Goal: Transaction & Acquisition: Download file/media

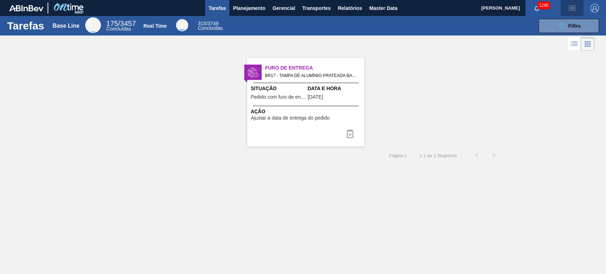
click at [574, 10] on img "button" at bounding box center [572, 8] width 9 height 9
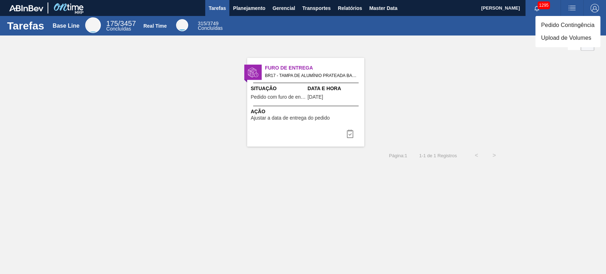
click at [560, 39] on li "Upload de Volumes" at bounding box center [567, 38] width 65 height 13
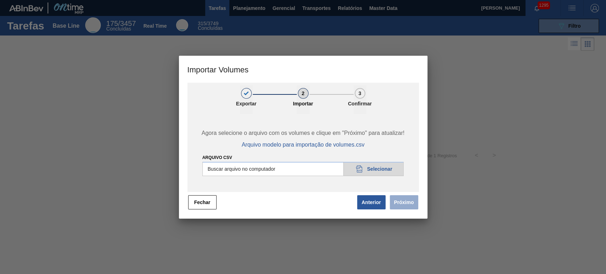
click at [370, 167] on input "Arquivo csv" at bounding box center [303, 169] width 202 height 14
type input "C:\fakepath\Template Subida LM.csv"
click at [401, 198] on button "Próximo" at bounding box center [404, 202] width 28 height 14
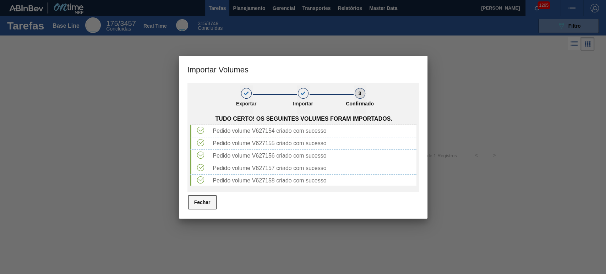
click at [194, 203] on button "Fechar" at bounding box center [202, 202] width 28 height 14
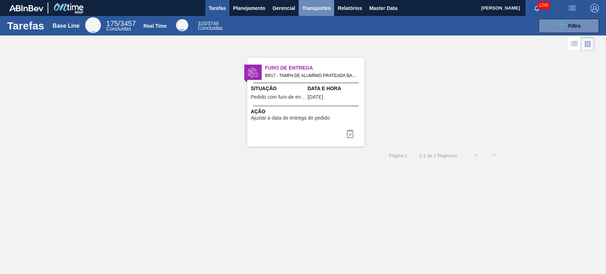
click at [316, 9] on span "Transportes" at bounding box center [316, 8] width 28 height 9
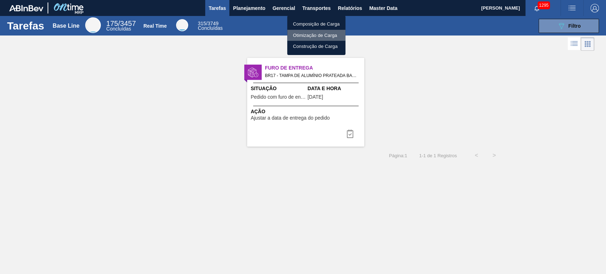
click at [304, 33] on li "Otimização de Carga" at bounding box center [316, 35] width 58 height 11
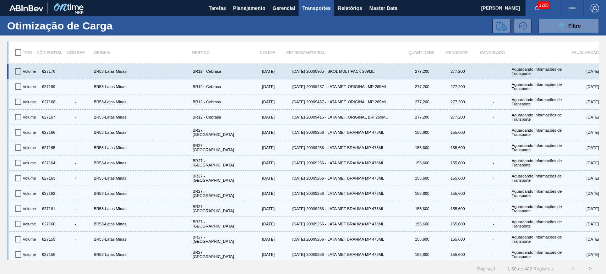
click at [20, 72] on input "checkbox" at bounding box center [18, 71] width 15 height 15
checkbox input "true"
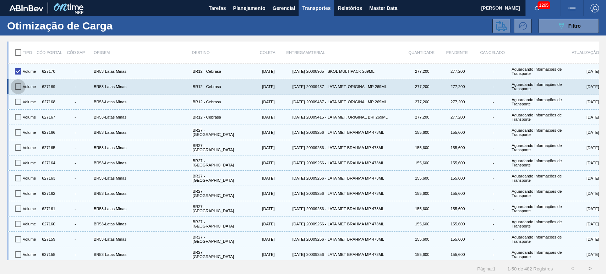
click at [20, 83] on input "checkbox" at bounding box center [18, 86] width 15 height 15
checkbox input "true"
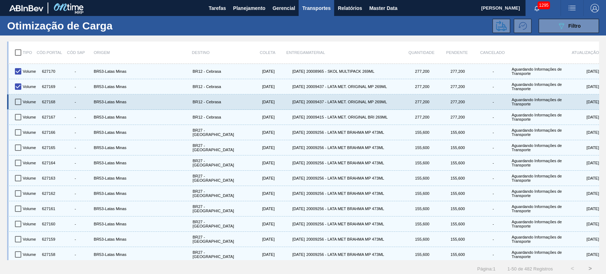
click at [19, 103] on input "checkbox" at bounding box center [18, 101] width 15 height 15
checkbox input "true"
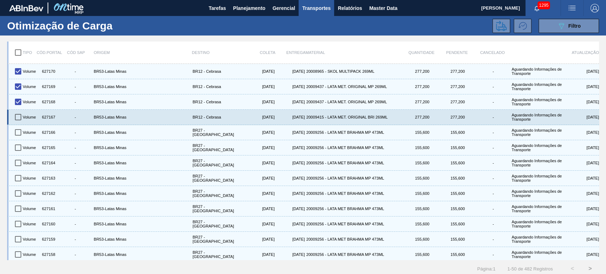
click at [16, 113] on input "checkbox" at bounding box center [18, 117] width 15 height 15
checkbox input "true"
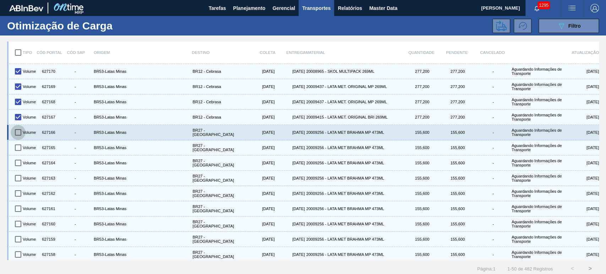
click at [17, 130] on input "checkbox" at bounding box center [18, 132] width 15 height 15
checkbox input "true"
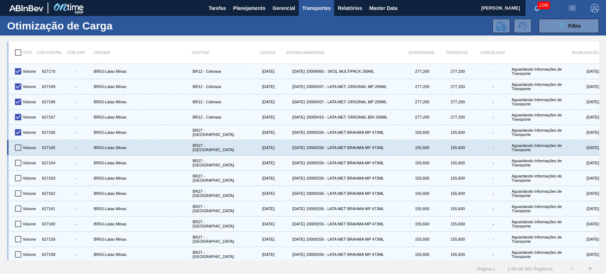
click at [17, 147] on input "checkbox" at bounding box center [18, 147] width 15 height 15
checkbox input "true"
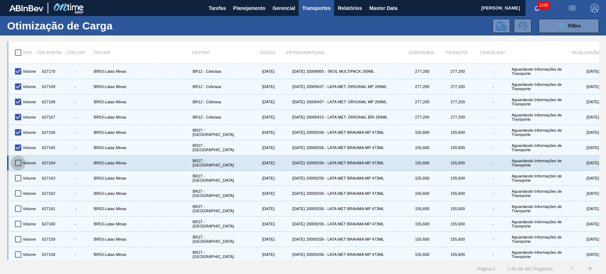
click at [17, 161] on input "checkbox" at bounding box center [18, 162] width 15 height 15
checkbox input "true"
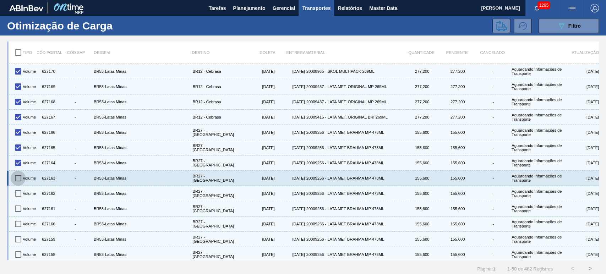
click at [18, 178] on input "checkbox" at bounding box center [18, 178] width 15 height 15
checkbox input "true"
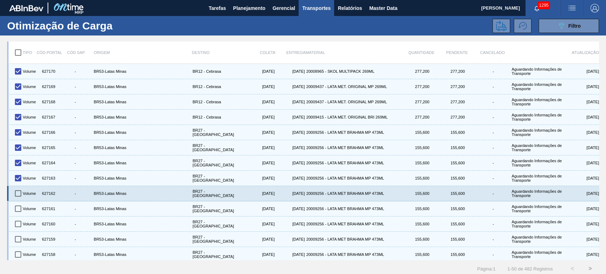
click at [15, 191] on input "checkbox" at bounding box center [18, 193] width 15 height 15
checkbox input "true"
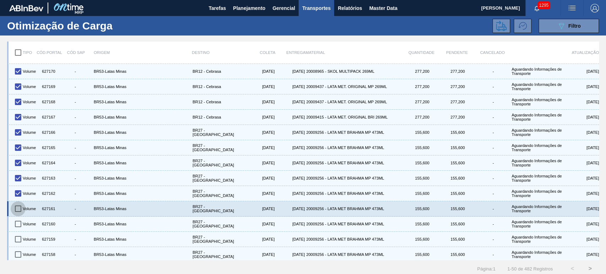
drag, startPoint x: 15, startPoint y: 204, endPoint x: 18, endPoint y: 210, distance: 7.1
click at [16, 203] on input "checkbox" at bounding box center [18, 208] width 15 height 15
checkbox input "true"
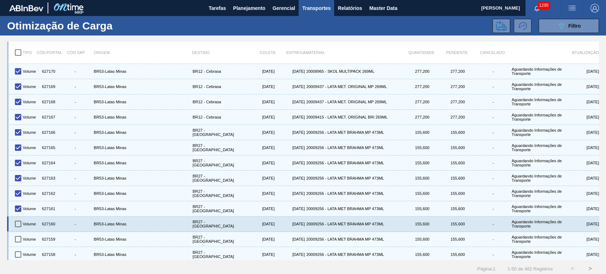
click at [22, 223] on input "checkbox" at bounding box center [18, 224] width 15 height 15
checkbox input "true"
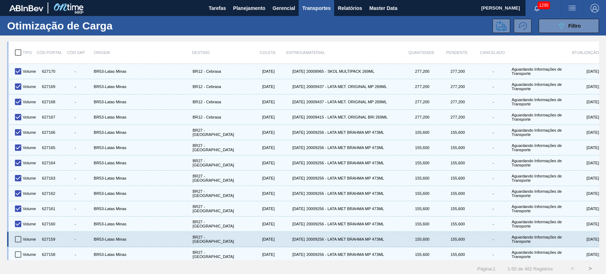
click at [21, 241] on input "checkbox" at bounding box center [18, 239] width 15 height 15
checkbox input "true"
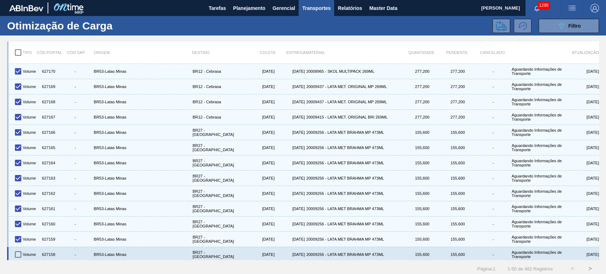
click at [21, 253] on input "checkbox" at bounding box center [18, 254] width 15 height 15
checkbox input "true"
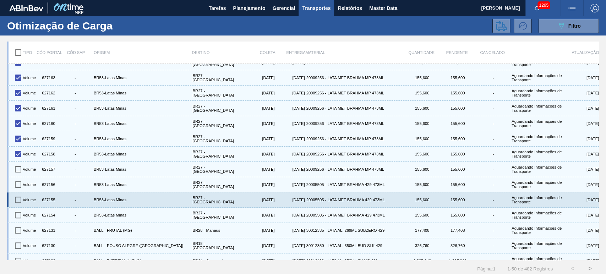
scroll to position [105, 0]
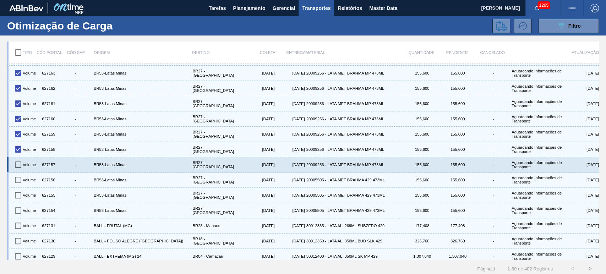
click at [15, 165] on input "checkbox" at bounding box center [18, 164] width 15 height 15
checkbox input "true"
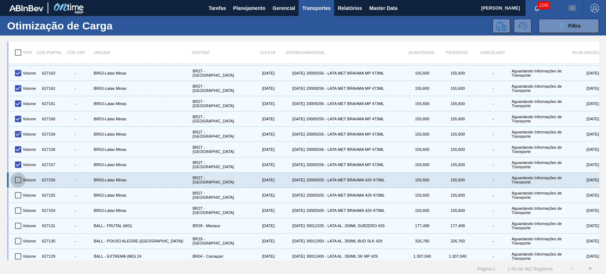
click at [16, 179] on input "checkbox" at bounding box center [18, 180] width 15 height 15
checkbox input "true"
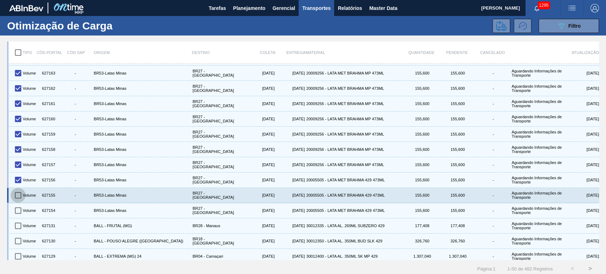
click at [20, 194] on input "checkbox" at bounding box center [18, 195] width 15 height 15
checkbox input "true"
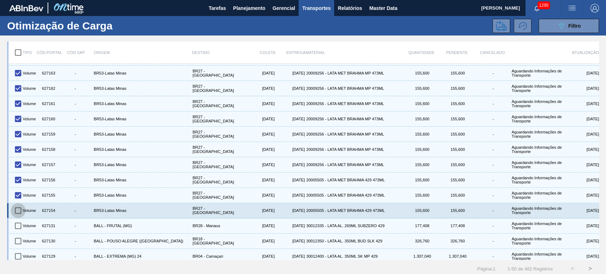
click at [22, 207] on input "checkbox" at bounding box center [18, 210] width 15 height 15
checkbox input "true"
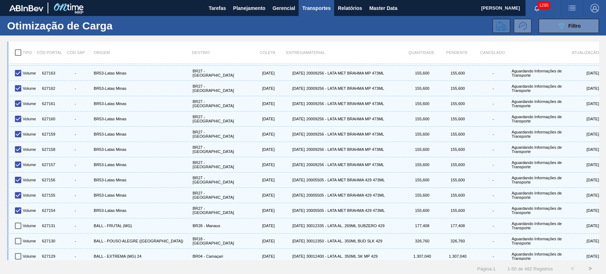
click at [499, 26] on icon at bounding box center [501, 26] width 11 height 11
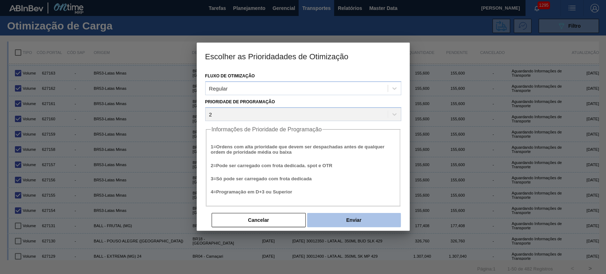
click at [365, 221] on button "Enviar" at bounding box center [354, 220] width 94 height 14
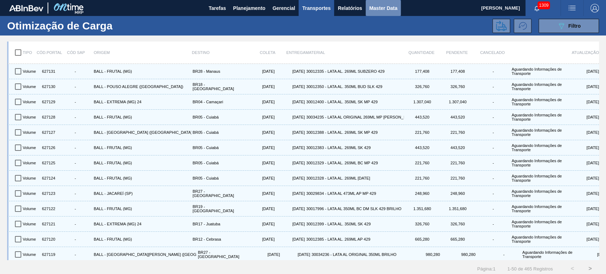
click at [373, 8] on span "Master Data" at bounding box center [383, 8] width 28 height 9
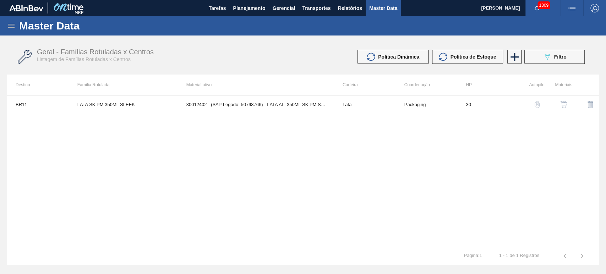
click at [341, 17] on div "Master Data" at bounding box center [303, 26] width 606 height 20
click at [349, 8] on span "Relatórios" at bounding box center [350, 8] width 24 height 9
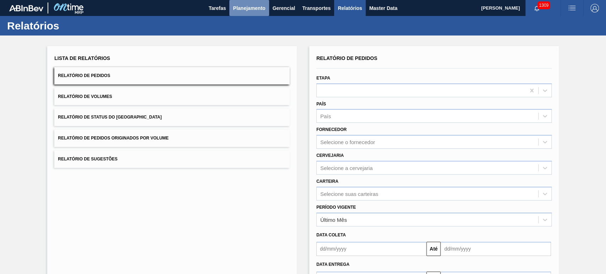
click at [253, 8] on span "Planejamento" at bounding box center [249, 8] width 32 height 9
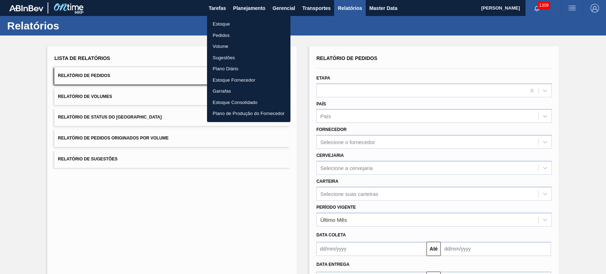
click at [225, 36] on li "Pedidos" at bounding box center [248, 35] width 83 height 11
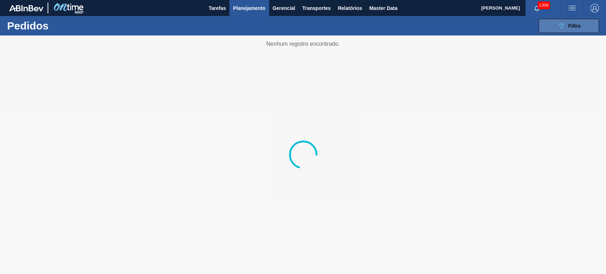
click at [576, 29] on div "089F7B8B-B2A5-4AFE-B5C0-19BA573D28AC Filtro" at bounding box center [569, 26] width 24 height 9
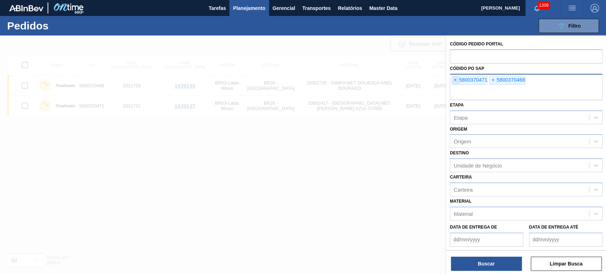
click at [452, 80] on span "×" at bounding box center [455, 80] width 7 height 9
click at [456, 80] on span "×" at bounding box center [455, 80] width 7 height 9
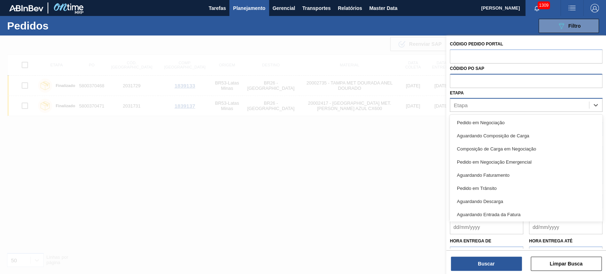
click at [475, 102] on div "Etapa" at bounding box center [519, 105] width 139 height 10
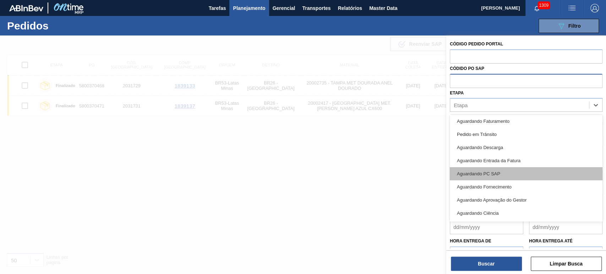
scroll to position [55, 0]
click at [494, 173] on div "Aguardando PC SAP" at bounding box center [526, 172] width 153 height 13
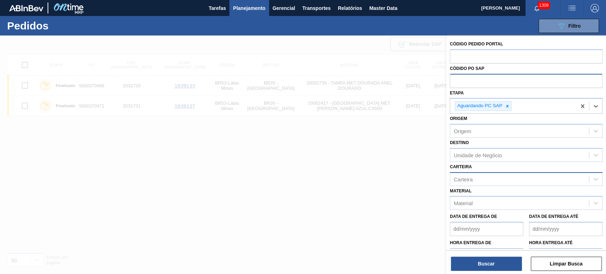
click at [481, 179] on div "Carteira" at bounding box center [519, 179] width 139 height 10
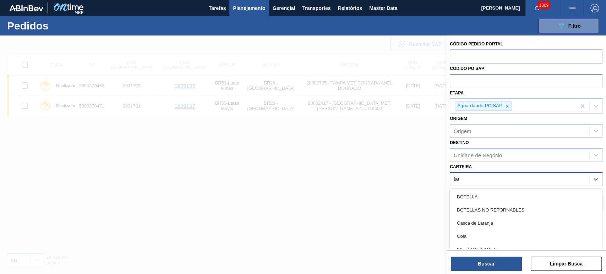
type input "lata"
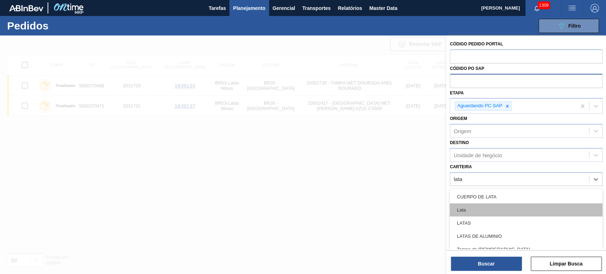
click at [472, 214] on div "Lata" at bounding box center [526, 209] width 153 height 13
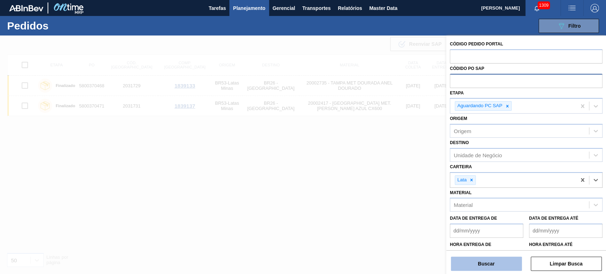
click at [482, 265] on button "Buscar" at bounding box center [486, 264] width 71 height 14
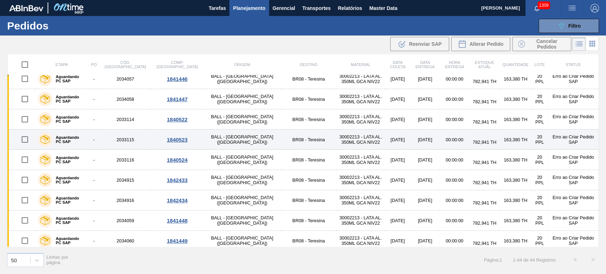
scroll to position [0, 0]
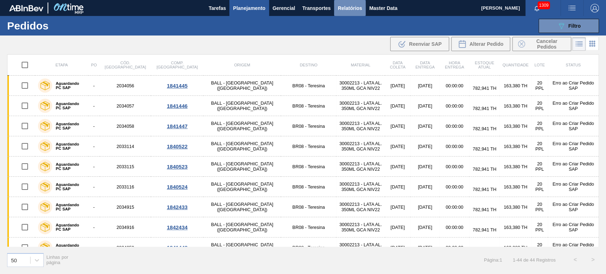
click at [344, 5] on span "Relatórios" at bounding box center [350, 8] width 24 height 9
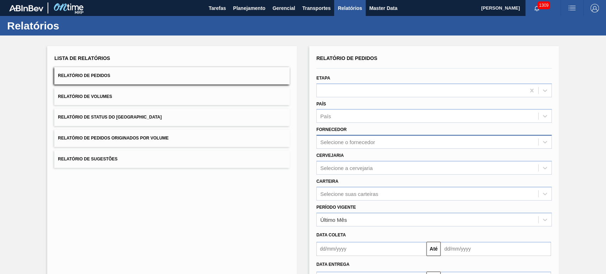
click at [350, 146] on div "Selecione o fornecedor" at bounding box center [433, 142] width 235 height 14
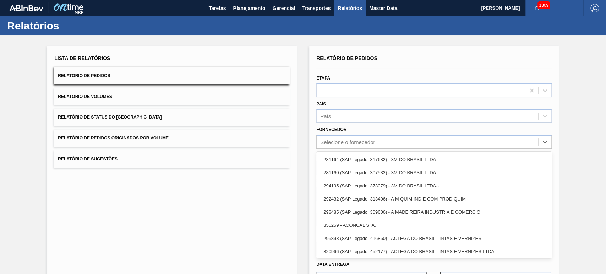
click at [353, 129] on div "Fornecedor option 281164 (SAP Legado: 317682) - 3M DO BRASIL LTDA focused, 1 of…" at bounding box center [433, 137] width 235 height 24
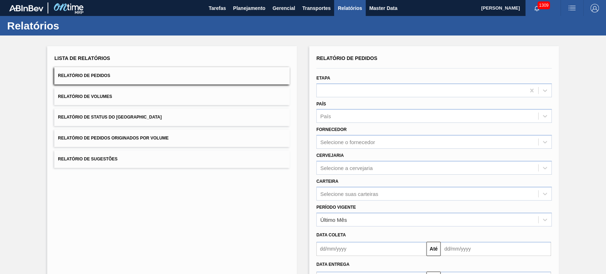
click at [348, 184] on div "Carteira Selecione suas carteiras" at bounding box center [433, 188] width 235 height 24
click at [348, 187] on div "Selecione suas carteiras" at bounding box center [433, 194] width 235 height 14
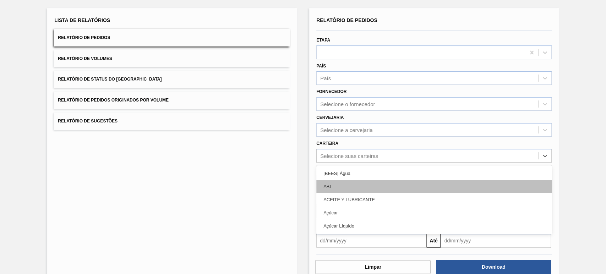
scroll to position [38, 0]
type input "lata"
click at [346, 187] on div "Lata" at bounding box center [433, 186] width 235 height 13
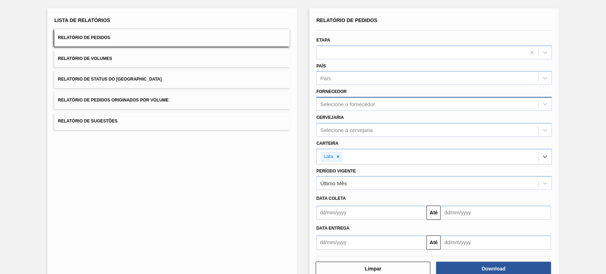
click at [344, 99] on div "Selecione o fornecedor" at bounding box center [427, 104] width 221 height 10
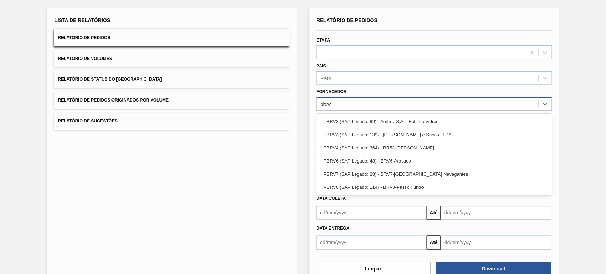
type input "pbrv4"
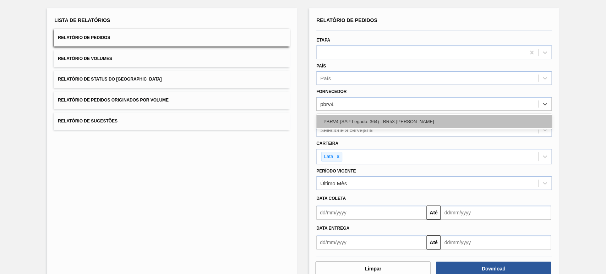
click at [338, 119] on div "PBRV4 (SAP Legado: 364) - BR53-[GEOGRAPHIC_DATA]" at bounding box center [433, 121] width 235 height 13
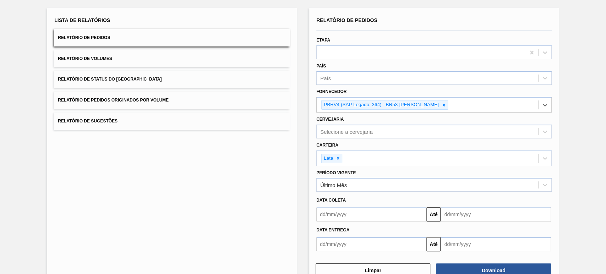
click at [351, 214] on input "text" at bounding box center [371, 214] width 110 height 14
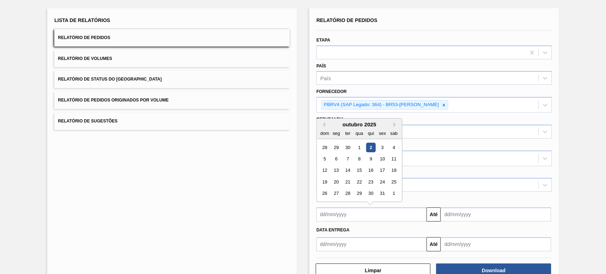
click at [368, 144] on div "2" at bounding box center [371, 148] width 10 height 10
type input "[DATE]"
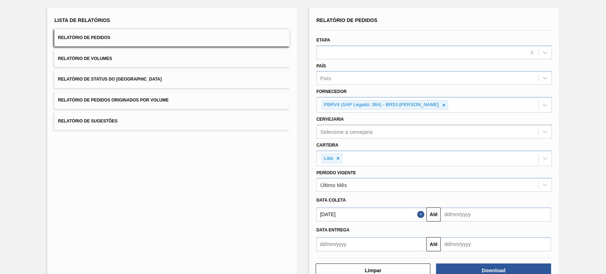
click at [462, 214] on input "text" at bounding box center [496, 214] width 110 height 14
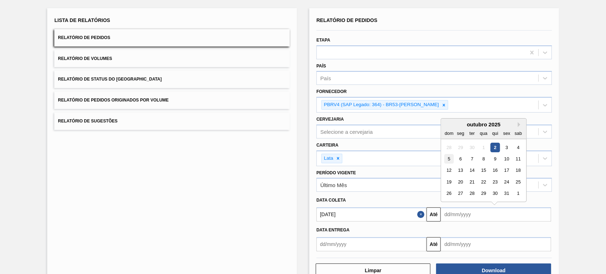
click at [448, 158] on div "5" at bounding box center [449, 159] width 10 height 10
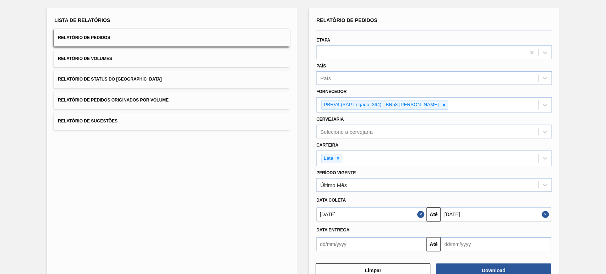
type input "05/10/2025"
click at [474, 267] on button "Download" at bounding box center [493, 270] width 115 height 14
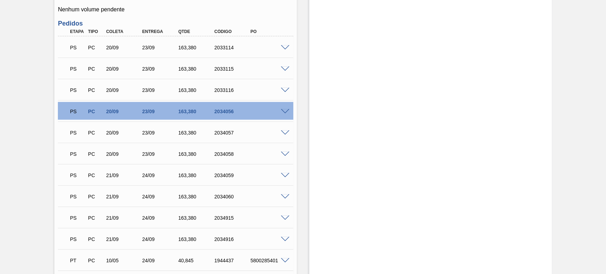
scroll to position [315, 0]
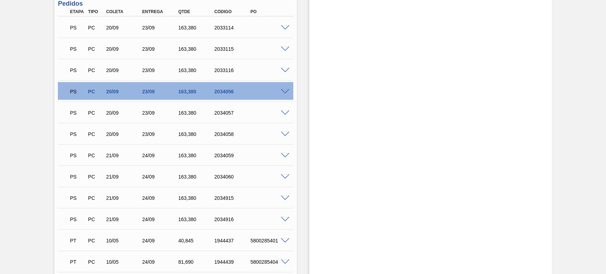
click at [282, 91] on span at bounding box center [285, 91] width 9 height 5
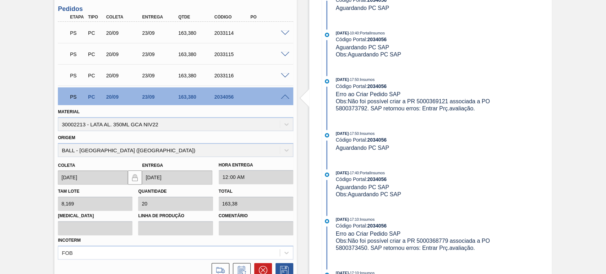
scroll to position [420, 0]
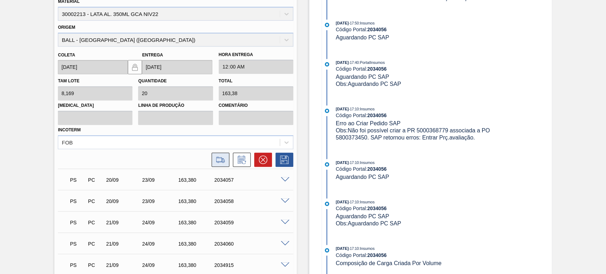
click at [220, 160] on icon at bounding box center [220, 159] width 11 height 9
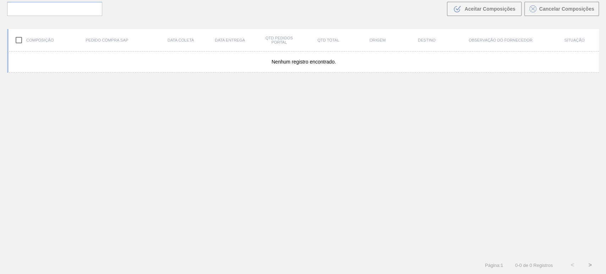
scroll to position [51, 0]
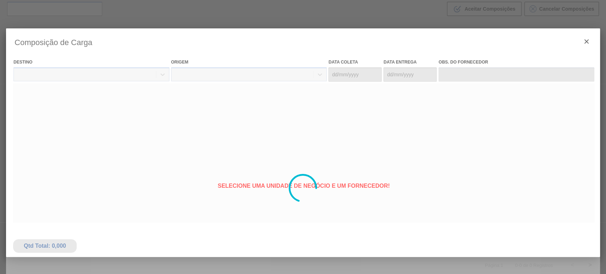
type coleta "20/09/2025"
type entrega "23/09/2025"
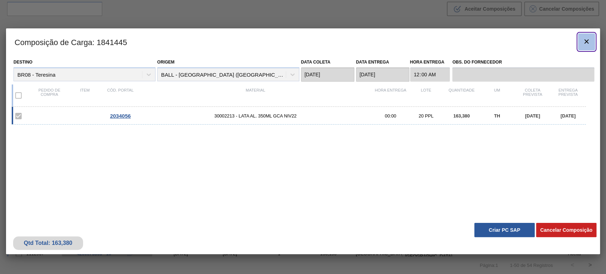
click at [585, 43] on icon "botão de ícone" at bounding box center [586, 41] width 4 height 4
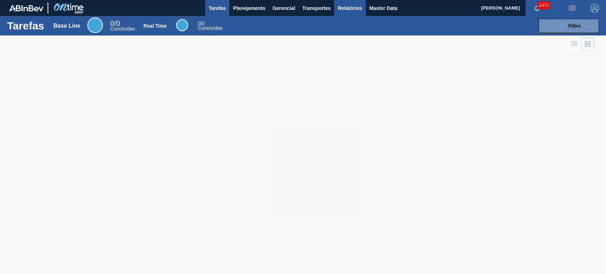
click at [352, 6] on span "Relatórios" at bounding box center [350, 8] width 24 height 9
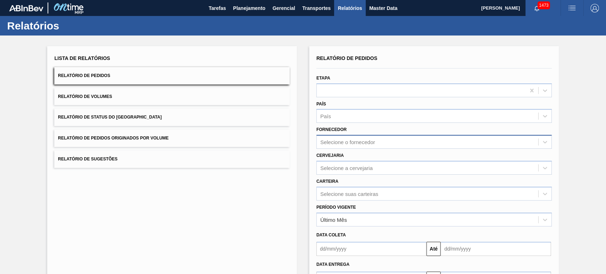
click at [337, 141] on div "Selecione o fornecedor" at bounding box center [347, 142] width 55 height 6
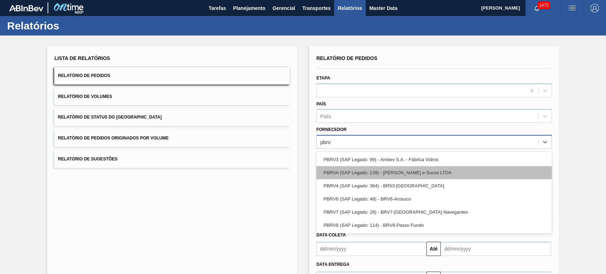
type input "pbrv4"
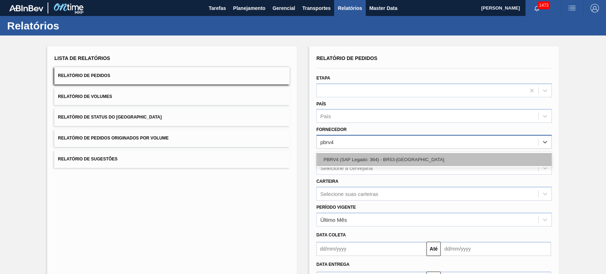
click at [339, 164] on div "PBRV4 (SAP Legado: 364) - BR53-[GEOGRAPHIC_DATA]" at bounding box center [433, 159] width 235 height 13
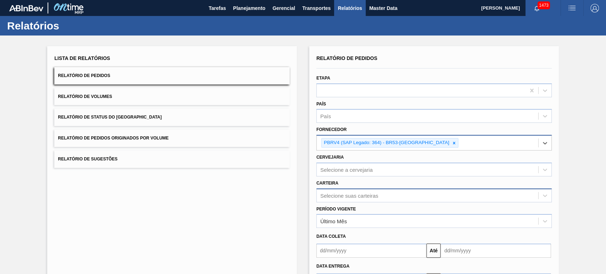
click at [343, 190] on div "Selecione suas carteiras" at bounding box center [433, 195] width 235 height 14
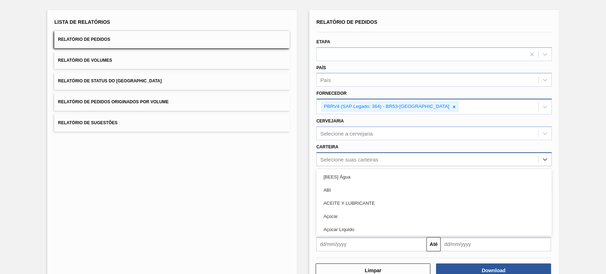
scroll to position [40, 0]
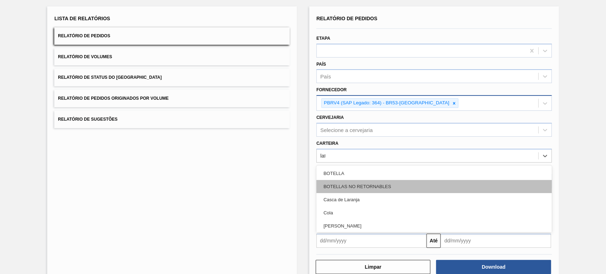
type input "lata"
click at [341, 190] on div "Lata" at bounding box center [433, 186] width 235 height 13
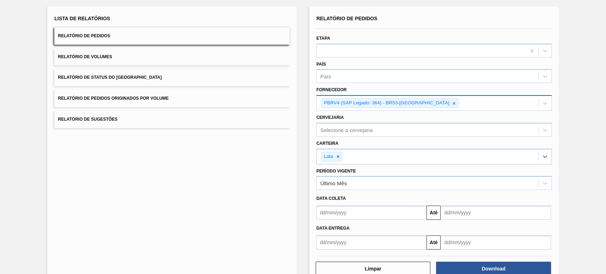
click at [335, 213] on input "text" at bounding box center [371, 213] width 110 height 14
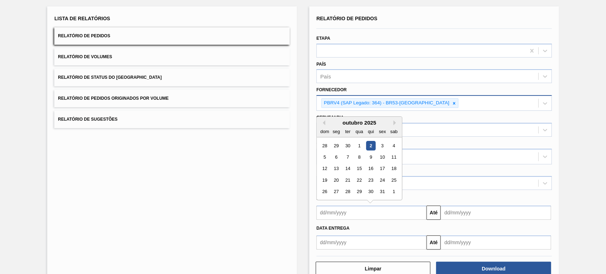
click at [372, 146] on div "2" at bounding box center [371, 146] width 10 height 10
type input "[DATE]"
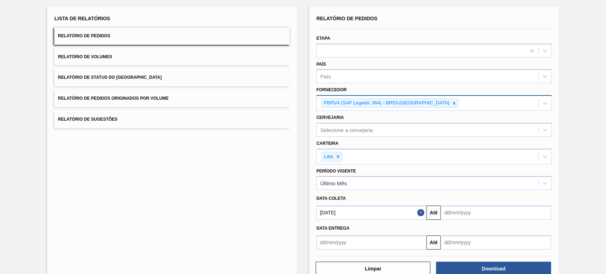
click at [454, 212] on input "text" at bounding box center [496, 213] width 110 height 14
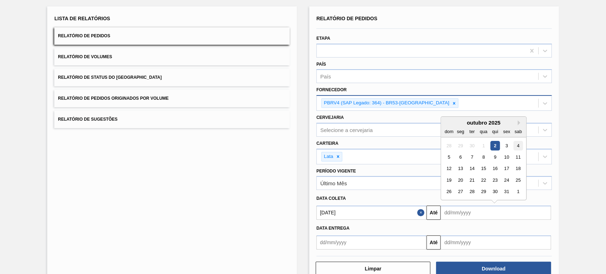
click at [513, 145] on div "4" at bounding box center [518, 146] width 10 height 10
type input "[DATE]"
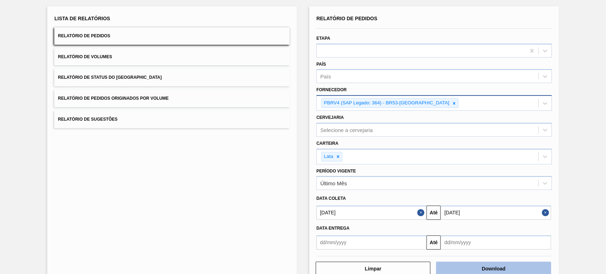
click at [490, 270] on button "Download" at bounding box center [493, 269] width 115 height 14
